Goal: Information Seeking & Learning: Find specific fact

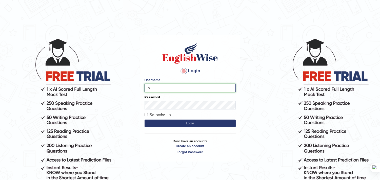
type input "bhuvaneswari_parramatta"
click at [193, 122] on button "Login" at bounding box center [190, 124] width 91 height 8
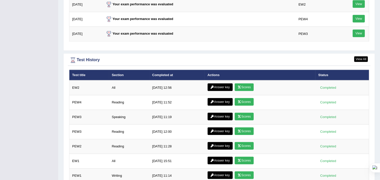
scroll to position [703, 0]
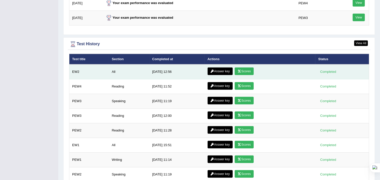
click at [223, 71] on link "Answer key" at bounding box center [220, 72] width 25 height 8
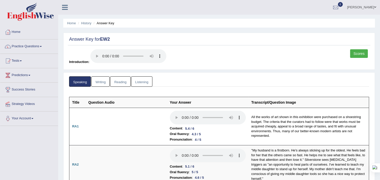
click at [121, 82] on link "Reading" at bounding box center [120, 81] width 20 height 10
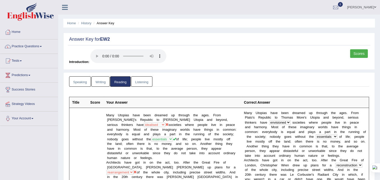
click at [146, 83] on link "Listening" at bounding box center [141, 81] width 21 height 10
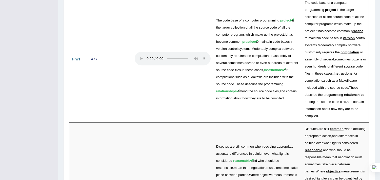
scroll to position [999, 0]
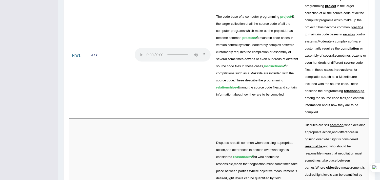
drag, startPoint x: 224, startPoint y: 151, endPoint x: 162, endPoint y: 152, distance: 61.6
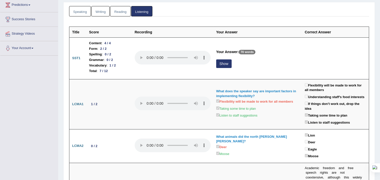
scroll to position [0, 0]
